Goal: Task Accomplishment & Management: Manage account settings

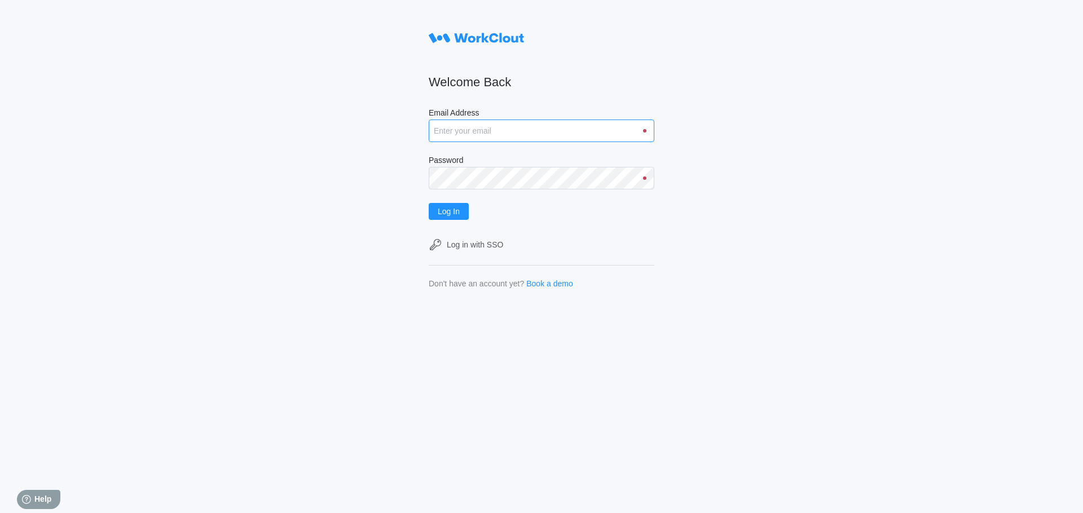
click at [460, 134] on input "Email Address" at bounding box center [542, 131] width 226 height 23
click at [496, 131] on input "[EMAIL_ADDRESS][DOMAIN_NAME]" at bounding box center [542, 131] width 226 height 23
click at [551, 130] on input "[EMAIL_ADDRESS][DOMAIN_NAME]" at bounding box center [542, 131] width 226 height 23
drag, startPoint x: 450, startPoint y: 212, endPoint x: 443, endPoint y: 212, distance: 6.8
click at [449, 212] on span "Log In" at bounding box center [449, 212] width 22 height 8
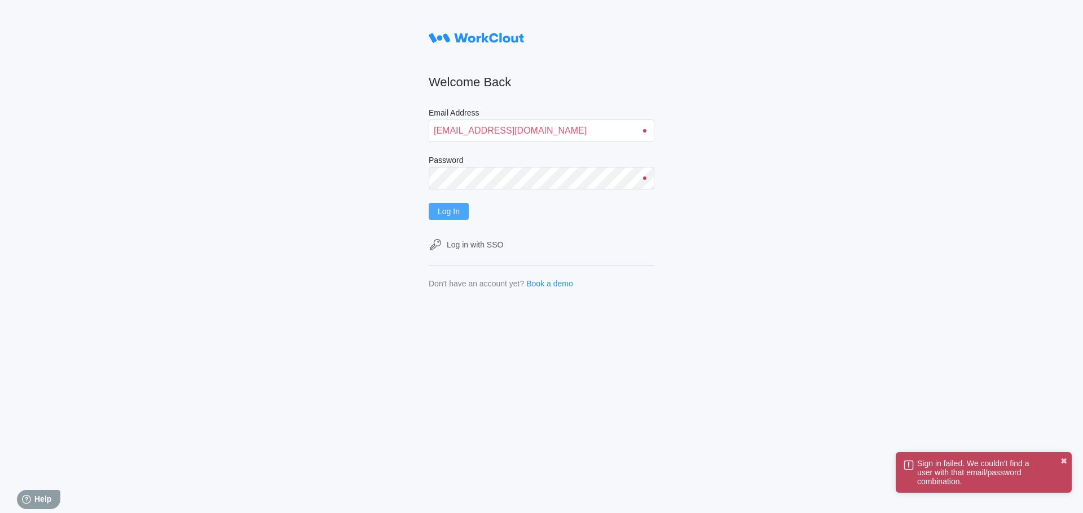
click at [451, 215] on span "Log In" at bounding box center [449, 212] width 22 height 8
click at [560, 133] on input "[EMAIL_ADDRESS][DOMAIN_NAME]" at bounding box center [542, 131] width 226 height 23
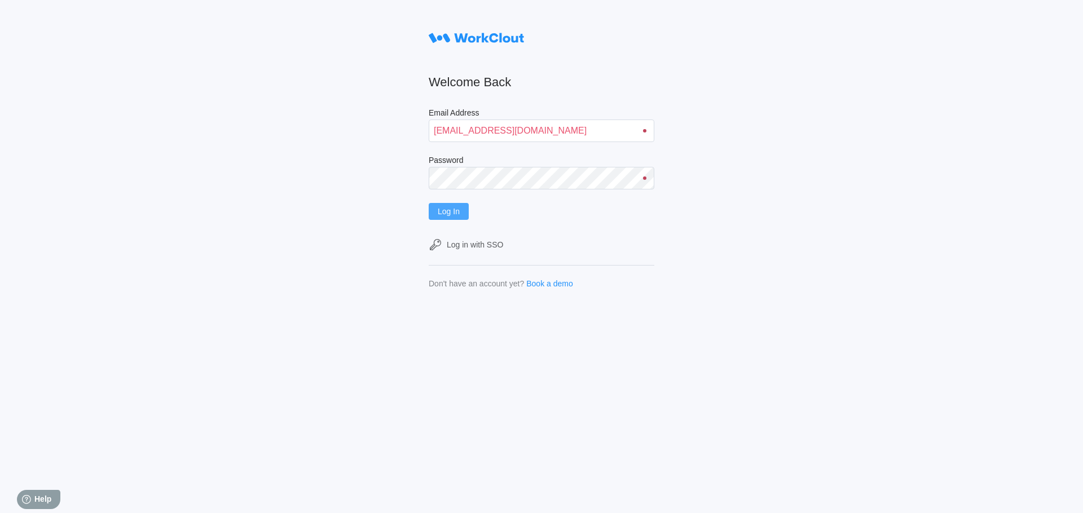
click at [446, 212] on span "Log In" at bounding box center [449, 212] width 22 height 8
click at [552, 127] on input "[EMAIL_ADDRESS][DOMAIN_NAME]" at bounding box center [542, 131] width 226 height 23
click at [447, 208] on span "Log In" at bounding box center [449, 212] width 22 height 8
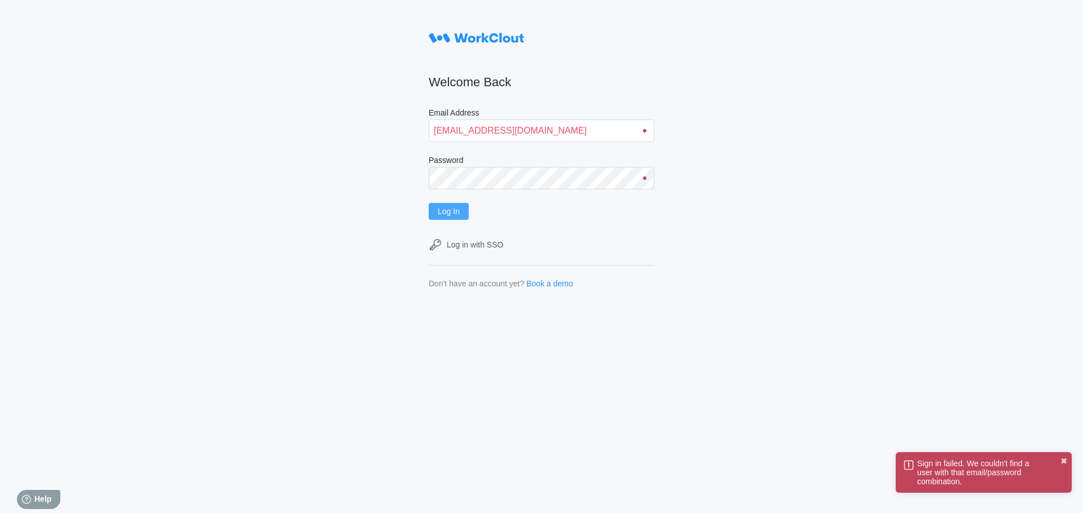
click at [458, 212] on span "Log In" at bounding box center [449, 212] width 22 height 8
click at [540, 134] on input "[EMAIL_ADDRESS][DOMAIN_NAME]" at bounding box center [542, 131] width 226 height 23
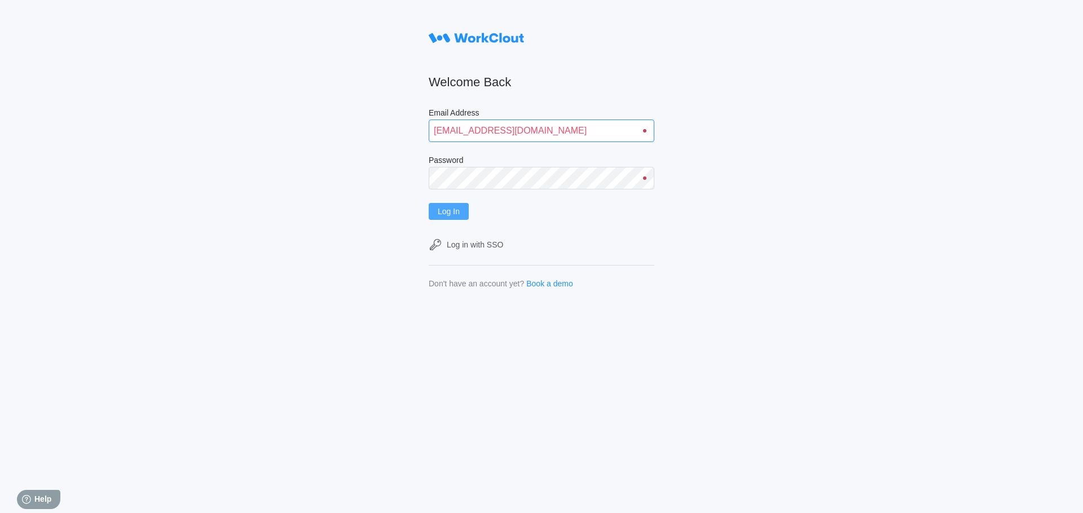
click at [546, 128] on input "[EMAIL_ADDRESS][DOMAIN_NAME]" at bounding box center [542, 131] width 226 height 23
type input "[EMAIL_ADDRESS][DOMAIN_NAME]"
click at [459, 213] on span "Log In" at bounding box center [449, 212] width 22 height 8
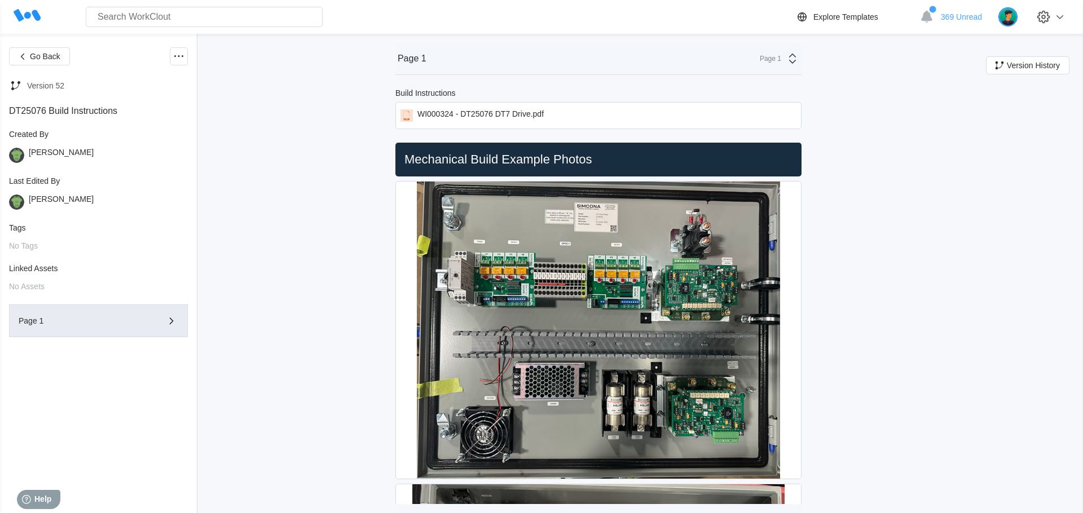
click at [1007, 17] on img at bounding box center [1008, 16] width 19 height 19
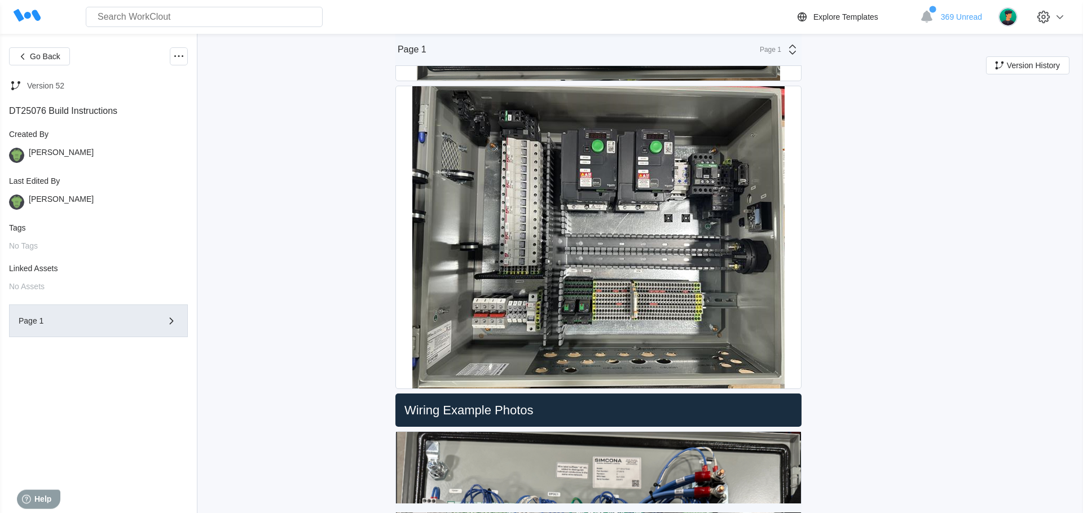
scroll to position [707, 0]
